Goal: Use online tool/utility: Utilize a website feature to perform a specific function

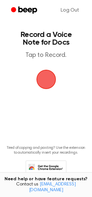
click at [45, 81] on span "button" at bounding box center [46, 80] width 36 height 36
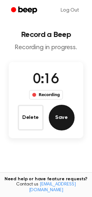
click at [66, 120] on button "Save" at bounding box center [62, 118] width 26 height 26
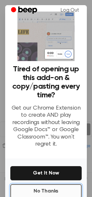
click at [46, 193] on button "No Thanks" at bounding box center [45, 191] width 71 height 14
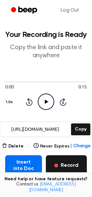
click at [56, 165] on span "button" at bounding box center [56, 166] width 4 height 4
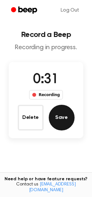
click at [56, 121] on button "Save" at bounding box center [62, 118] width 26 height 26
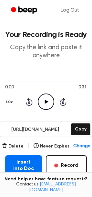
click at [44, 100] on icon "Play Audio" at bounding box center [46, 102] width 16 height 16
click at [46, 102] on icon at bounding box center [45, 102] width 3 height 4
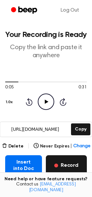
click at [68, 165] on button "Record" at bounding box center [66, 165] width 41 height 21
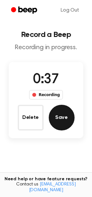
click at [58, 118] on button "Save" at bounding box center [62, 118] width 26 height 26
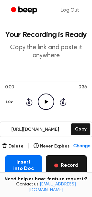
click at [72, 164] on button "Record" at bounding box center [66, 165] width 41 height 21
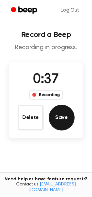
click at [57, 117] on button "Save" at bounding box center [62, 118] width 26 height 26
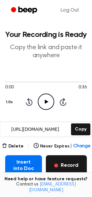
click at [67, 163] on button "Record" at bounding box center [66, 165] width 41 height 21
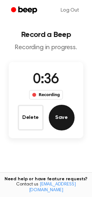
click at [60, 117] on button "Save" at bounding box center [62, 118] width 26 height 26
